Goal: Consume media (video, audio): Consume media (video, audio)

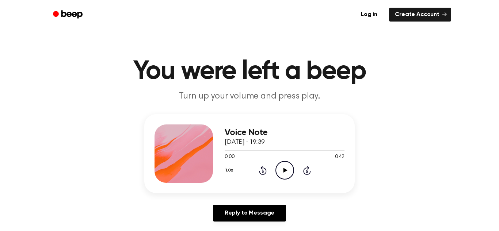
click at [285, 171] on icon at bounding box center [285, 170] width 4 height 5
click at [285, 172] on icon at bounding box center [284, 170] width 3 height 5
click at [229, 153] on div at bounding box center [285, 150] width 120 height 6
click at [284, 168] on icon "Play Audio" at bounding box center [284, 170] width 19 height 19
click at [281, 171] on icon "Play Audio" at bounding box center [284, 170] width 19 height 19
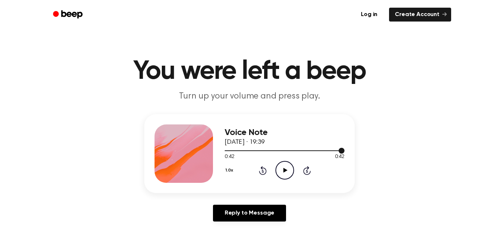
click at [225, 151] on div at bounding box center [285, 150] width 120 height 1
click at [280, 171] on icon "Play Audio" at bounding box center [284, 170] width 19 height 19
click at [283, 171] on icon "Pause Audio" at bounding box center [284, 170] width 19 height 19
drag, startPoint x: 308, startPoint y: 152, endPoint x: 193, endPoint y: 146, distance: 115.1
click at [193, 146] on div "Voice Note 29 september 2025 · 19:39 0:29 0:42 Your browser does not support th…" at bounding box center [249, 153] width 210 height 79
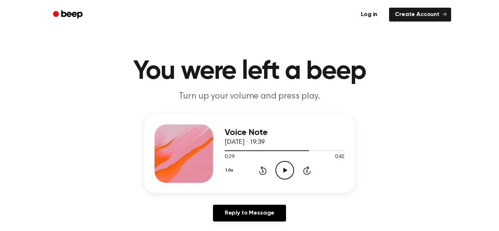
click at [261, 171] on icon "Rewind 5 seconds" at bounding box center [262, 170] width 8 height 9
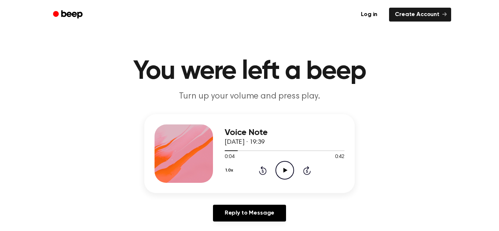
click at [261, 171] on icon "Rewind 5 seconds" at bounding box center [262, 170] width 8 height 9
click at [283, 171] on icon at bounding box center [285, 170] width 4 height 5
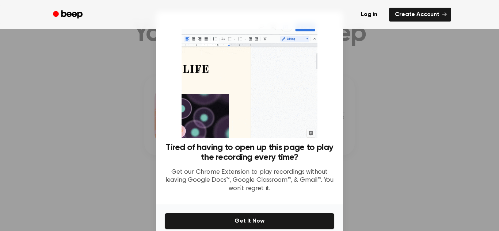
scroll to position [35, 0]
click at [389, 116] on div at bounding box center [249, 115] width 499 height 231
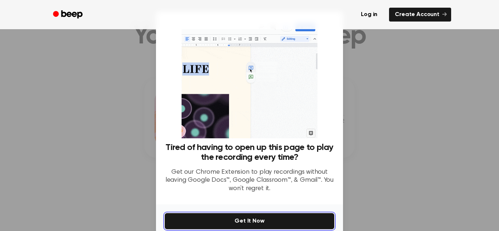
click at [268, 224] on button "Get It Now" at bounding box center [249, 221] width 169 height 16
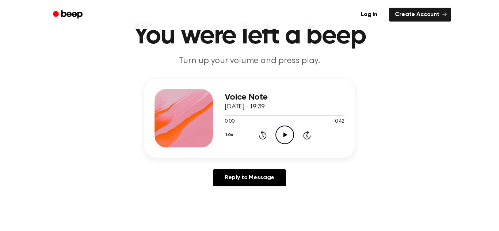
click at [286, 136] on icon "Play Audio" at bounding box center [284, 135] width 19 height 19
click at [284, 135] on icon "Pause Audio" at bounding box center [284, 135] width 19 height 19
click at [284, 139] on icon "Play Audio" at bounding box center [284, 135] width 19 height 19
click at [283, 135] on icon at bounding box center [284, 135] width 3 height 5
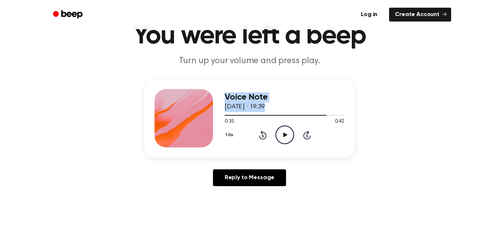
drag, startPoint x: 321, startPoint y: 116, endPoint x: 203, endPoint y: 115, distance: 117.9
click at [203, 115] on div "Voice Note 29 september 2025 · 19:39 0:35 0:42 Your browser does not support th…" at bounding box center [249, 118] width 210 height 79
drag, startPoint x: 325, startPoint y: 115, endPoint x: 250, endPoint y: 117, distance: 75.2
click at [250, 117] on div at bounding box center [285, 115] width 120 height 6
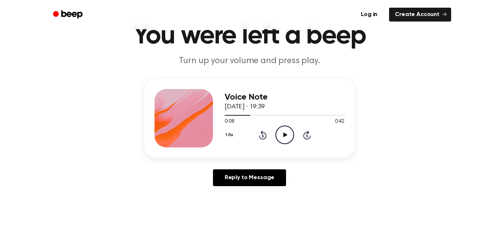
drag, startPoint x: 248, startPoint y: 114, endPoint x: 222, endPoint y: 118, distance: 25.8
click at [222, 118] on div "Voice Note 29 september 2025 · 19:39 0:08 0:42 Your browser does not support th…" at bounding box center [249, 118] width 210 height 79
drag, startPoint x: 246, startPoint y: 114, endPoint x: 216, endPoint y: 115, distance: 30.3
click at [216, 115] on div "Voice Note 29 september 2025 · 19:39 0:08 0:42 Your browser does not support th…" at bounding box center [249, 118] width 210 height 79
click at [233, 112] on div at bounding box center [285, 115] width 120 height 6
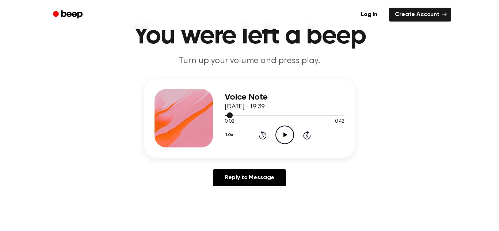
click at [225, 114] on div at bounding box center [285, 115] width 120 height 6
click at [283, 133] on icon "Play Audio" at bounding box center [284, 135] width 19 height 19
click at [253, 117] on div at bounding box center [285, 115] width 120 height 6
click at [286, 138] on icon "Pause Audio" at bounding box center [284, 135] width 19 height 19
click at [241, 117] on div at bounding box center [285, 115] width 120 height 6
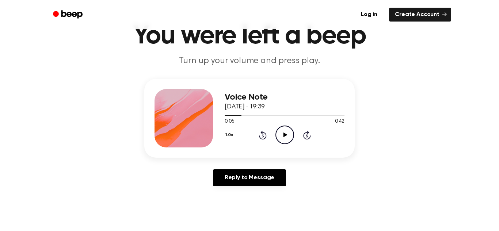
click at [284, 138] on icon "Play Audio" at bounding box center [284, 135] width 19 height 19
click at [284, 136] on icon "Pause Audio" at bounding box center [284, 135] width 19 height 19
click at [281, 137] on icon "Play Audio" at bounding box center [284, 135] width 19 height 19
click at [281, 137] on icon "Pause Audio" at bounding box center [284, 135] width 19 height 19
click at [284, 133] on icon "Play Audio" at bounding box center [284, 135] width 19 height 19
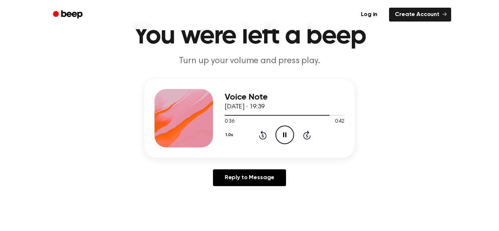
click at [282, 137] on icon "Pause Audio" at bounding box center [284, 135] width 19 height 19
click at [282, 137] on icon "Play Audio" at bounding box center [284, 135] width 19 height 19
click at [280, 131] on icon "Pause Audio" at bounding box center [284, 135] width 19 height 19
click at [249, 115] on div at bounding box center [280, 115] width 111 height 1
click at [284, 135] on icon at bounding box center [285, 135] width 4 height 5
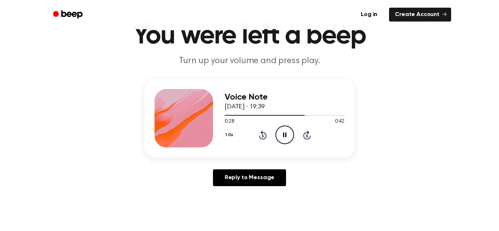
click at [284, 135] on icon "Pause Audio" at bounding box center [284, 135] width 19 height 19
